Goal: Task Accomplishment & Management: Use online tool/utility

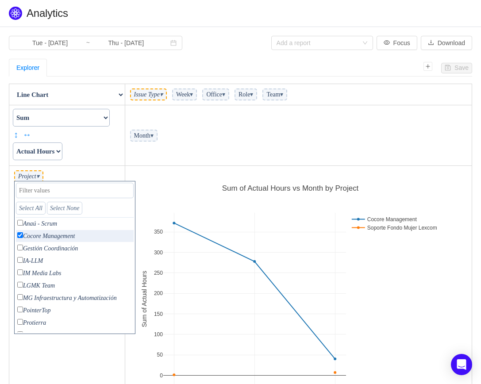
scroll to position [252, 327]
click at [196, 155] on td "Month ▾" at bounding box center [298, 135] width 347 height 61
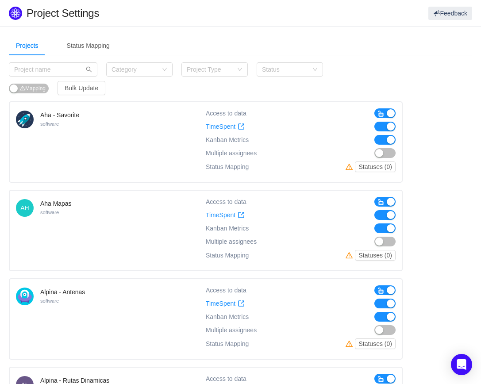
click at [391, 333] on button "button" at bounding box center [384, 330] width 21 height 10
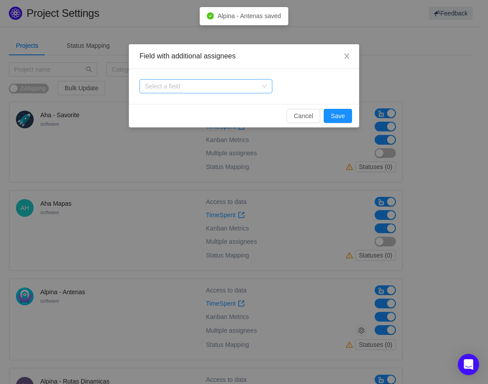
click at [213, 84] on div "Select a field" at bounding box center [201, 86] width 112 height 9
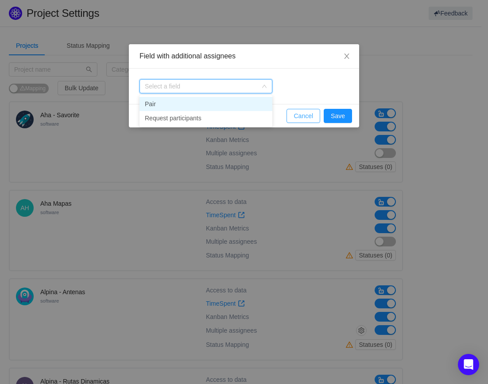
click at [306, 116] on button "Cancel" at bounding box center [303, 116] width 34 height 14
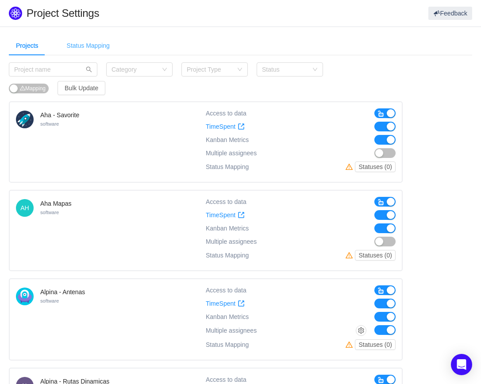
click at [91, 40] on div "Status Mapping" at bounding box center [88, 46] width 57 height 20
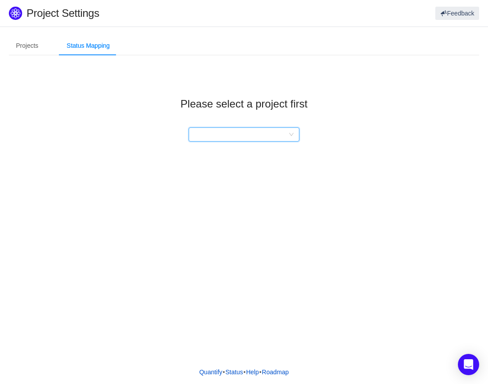
click at [296, 134] on div at bounding box center [243, 134] width 111 height 14
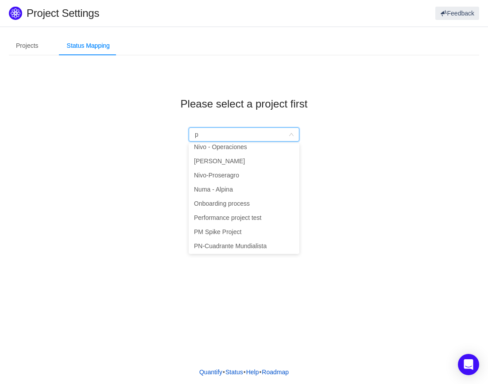
scroll to position [2, 0]
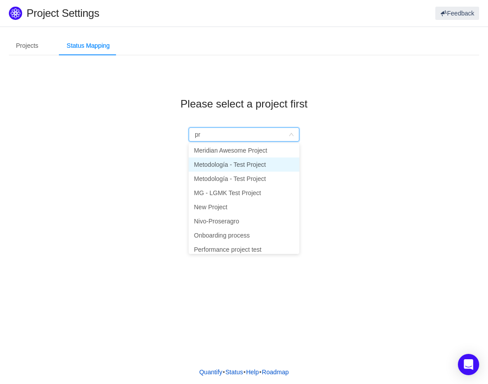
type input "pro"
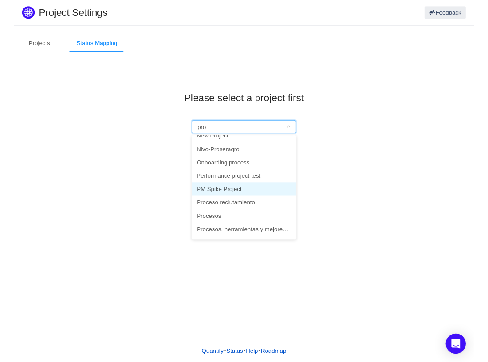
scroll to position [88, 0]
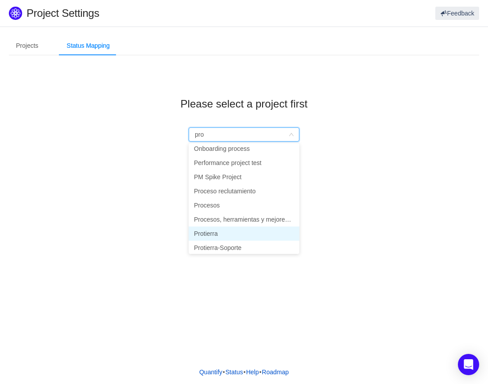
click at [233, 235] on li "Protierra" at bounding box center [243, 234] width 111 height 14
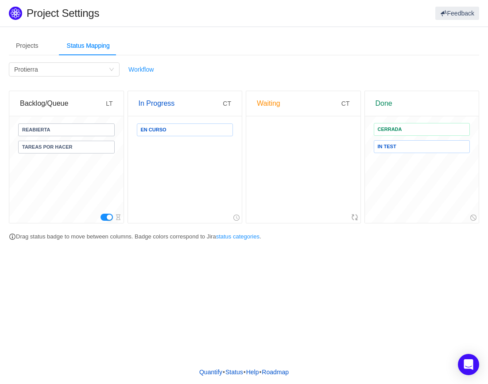
click at [350, 105] on div "Waiting CT" at bounding box center [303, 103] width 114 height 25
